Goal: Task Accomplishment & Management: Use online tool/utility

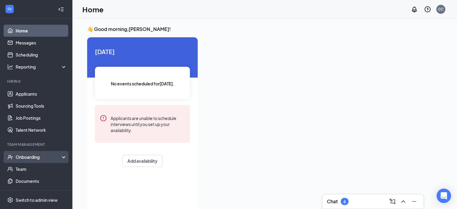
click at [36, 157] on div "Onboarding" at bounding box center [39, 157] width 46 height 6
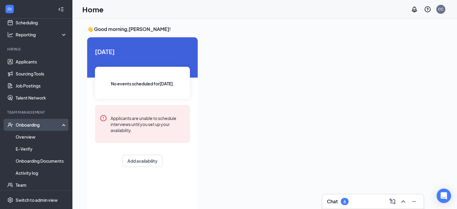
scroll to position [32, 0]
click at [30, 141] on link "Overview" at bounding box center [41, 136] width 51 height 12
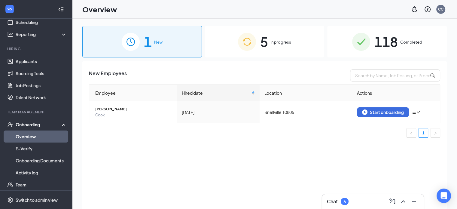
click at [274, 48] on div "5 In progress" at bounding box center [265, 42] width 120 height 32
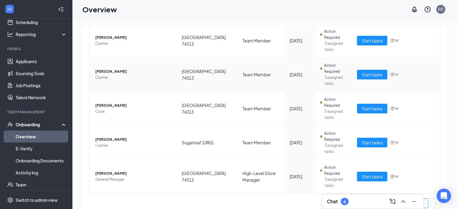
scroll to position [89, 0]
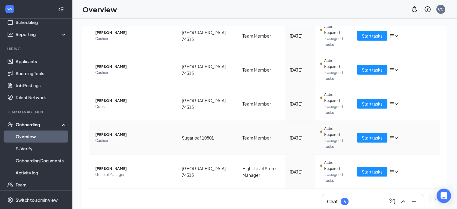
click at [395, 138] on icon "down" at bounding box center [397, 138] width 4 height 4
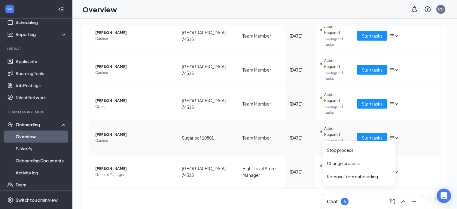
click at [395, 138] on icon "down" at bounding box center [397, 138] width 4 height 4
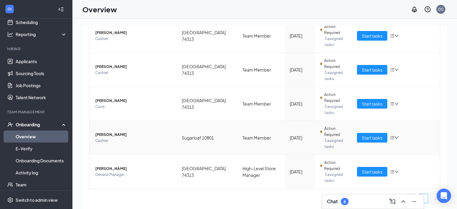
click at [395, 139] on icon "down" at bounding box center [397, 138] width 4 height 4
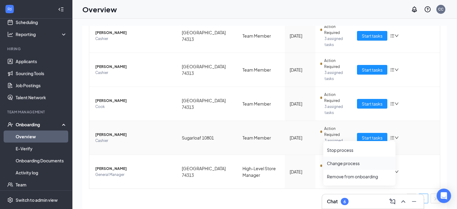
click at [345, 165] on div "Change process" at bounding box center [359, 163] width 65 height 6
